Goal: Task Accomplishment & Management: Manage account settings

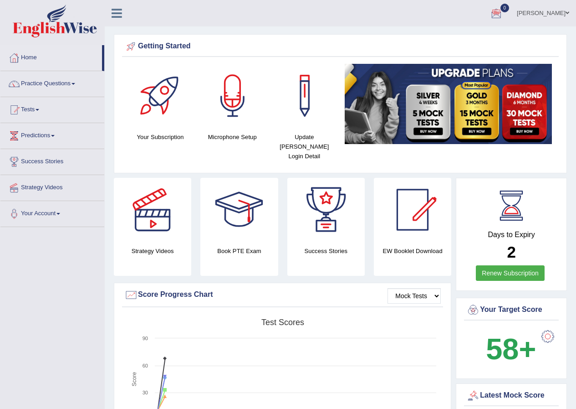
click at [558, 15] on link "Sheikh Muqaddam" at bounding box center [543, 12] width 66 height 24
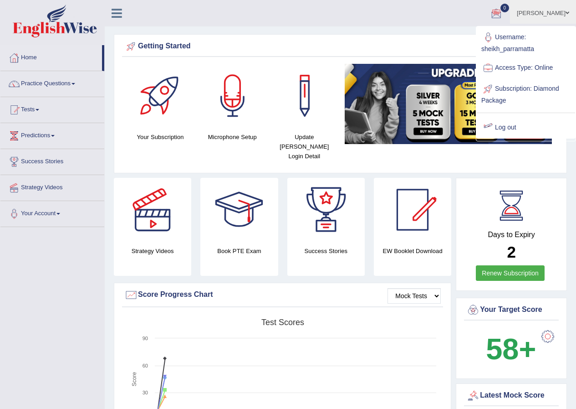
click at [512, 132] on link "Log out" at bounding box center [526, 127] width 98 height 21
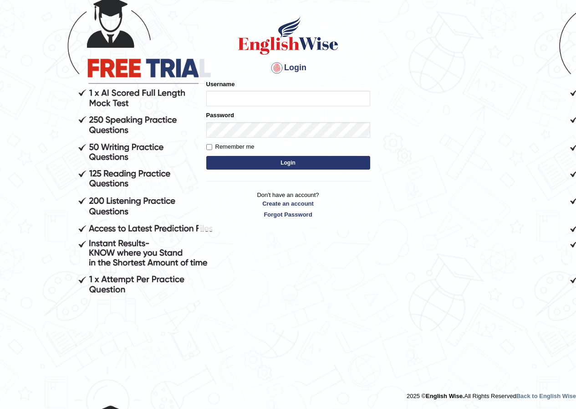
scroll to position [77, 0]
type input "lex_parramatta"
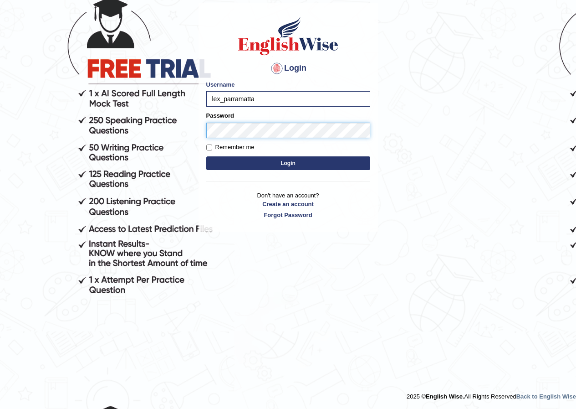
click at [206, 156] on button "Login" at bounding box center [288, 163] width 164 height 14
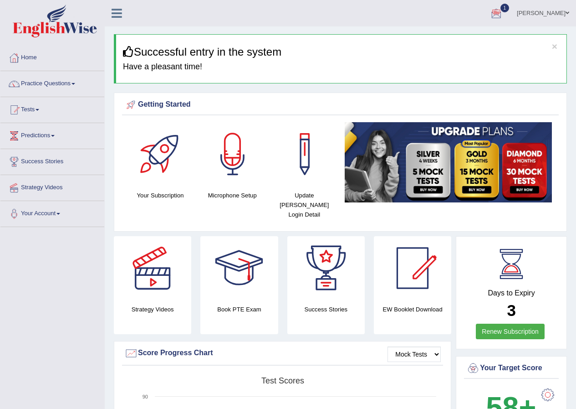
click at [567, 15] on span at bounding box center [568, 13] width 4 height 6
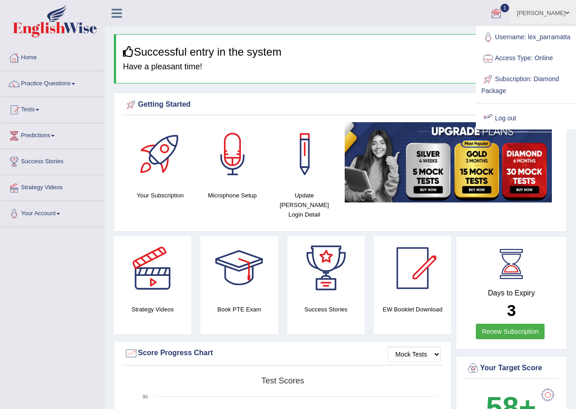
click at [514, 128] on link "Log out" at bounding box center [526, 118] width 98 height 21
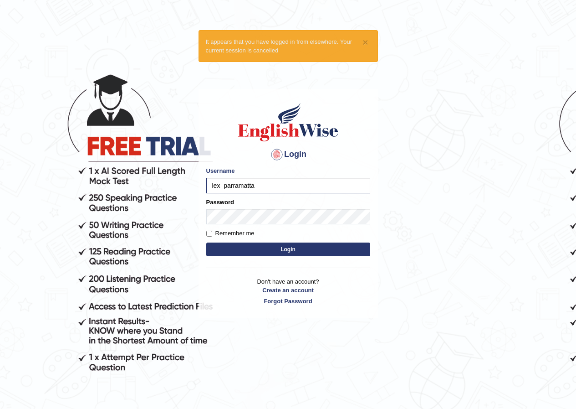
click at [221, 189] on input "lex_parramatta" at bounding box center [288, 185] width 164 height 15
type input "sheikh_parramatta"
click at [291, 249] on button "Login" at bounding box center [288, 249] width 164 height 14
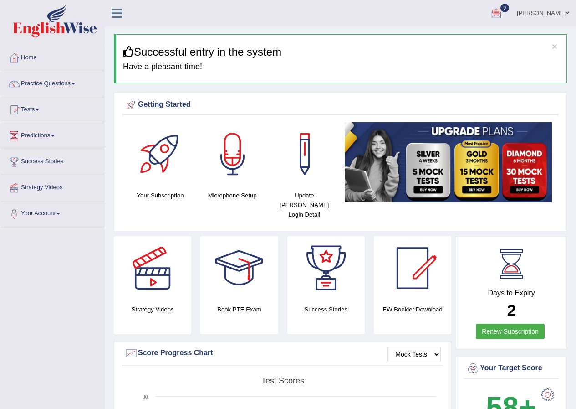
click at [569, 14] on span at bounding box center [568, 13] width 4 height 6
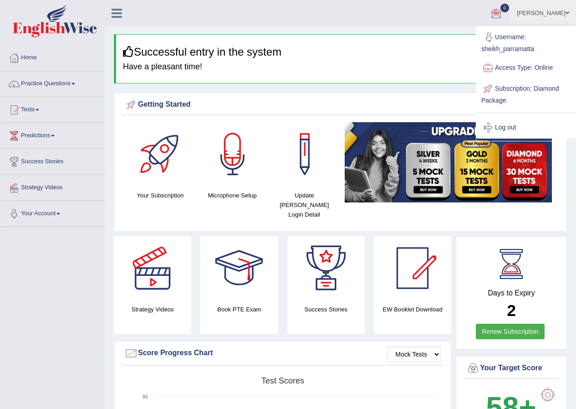
click at [567, 12] on span at bounding box center [568, 13] width 4 height 6
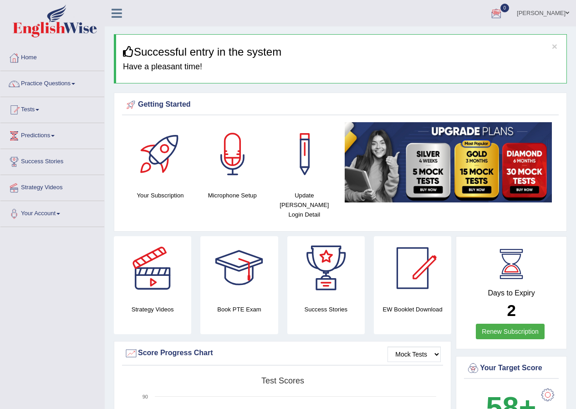
click at [568, 13] on span at bounding box center [568, 13] width 4 height 6
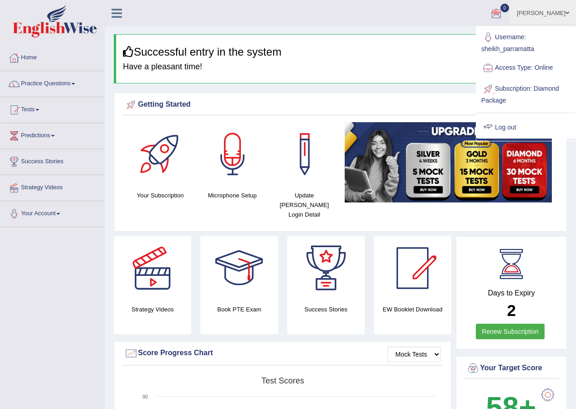
click at [515, 126] on link "Log out" at bounding box center [526, 127] width 98 height 21
